Goal: Information Seeking & Learning: Learn about a topic

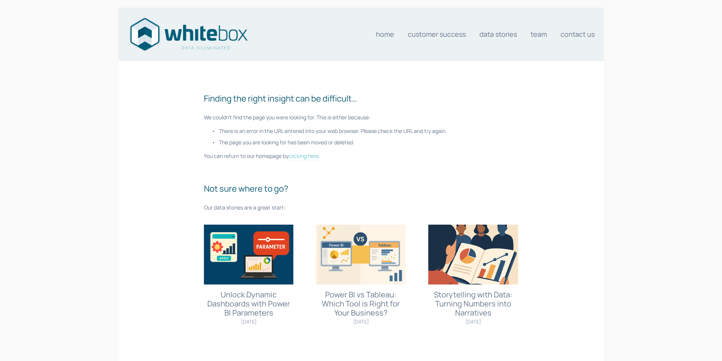
click at [306, 157] on link "clicking here" at bounding box center [303, 156] width 30 height 8
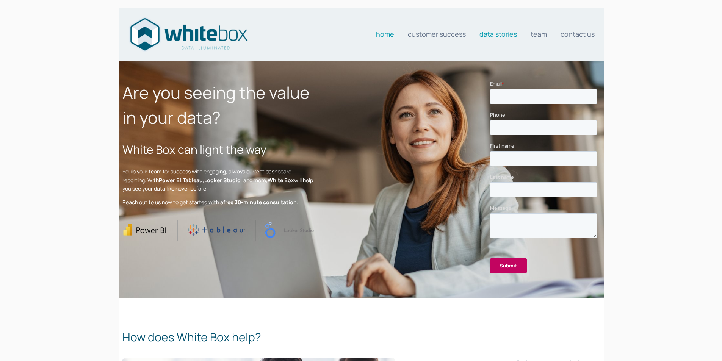
click at [495, 33] on link "Data stories" at bounding box center [498, 34] width 38 height 15
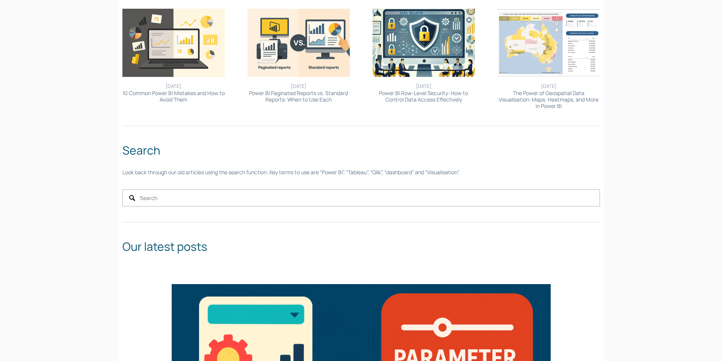
scroll to position [265, 0]
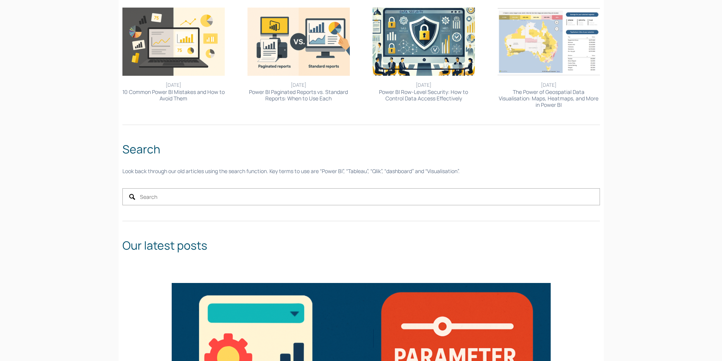
click at [178, 197] on input "Search" at bounding box center [360, 196] width 477 height 17
type input "interactive"
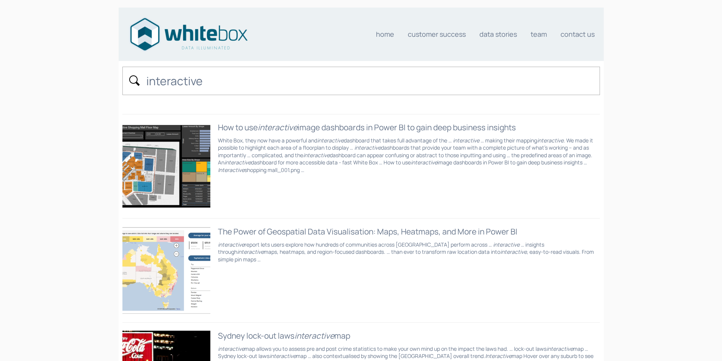
click at [344, 128] on div "How to use interactive image dashboards in Power BI to gain deep business insig…" at bounding box center [360, 127] width 477 height 10
